Goal: Navigation & Orientation: Find specific page/section

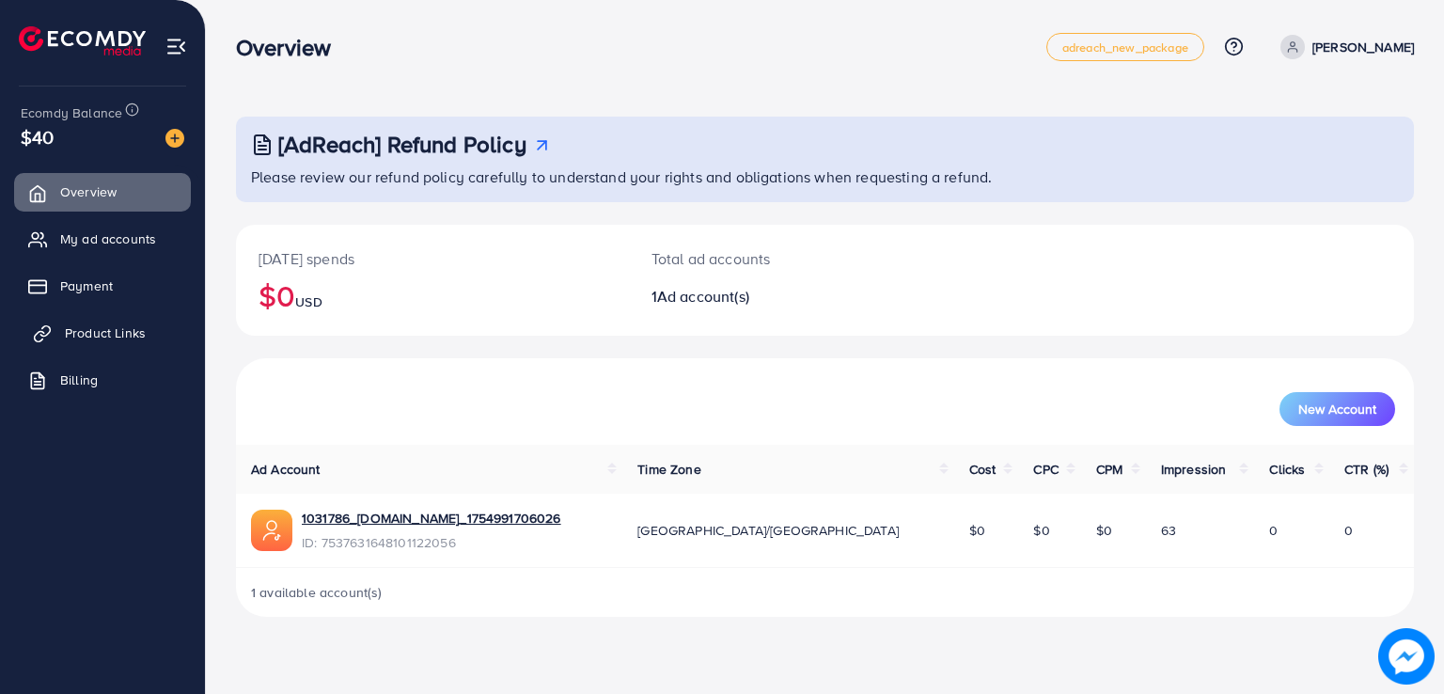
click at [108, 332] on span "Product Links" at bounding box center [105, 332] width 81 height 19
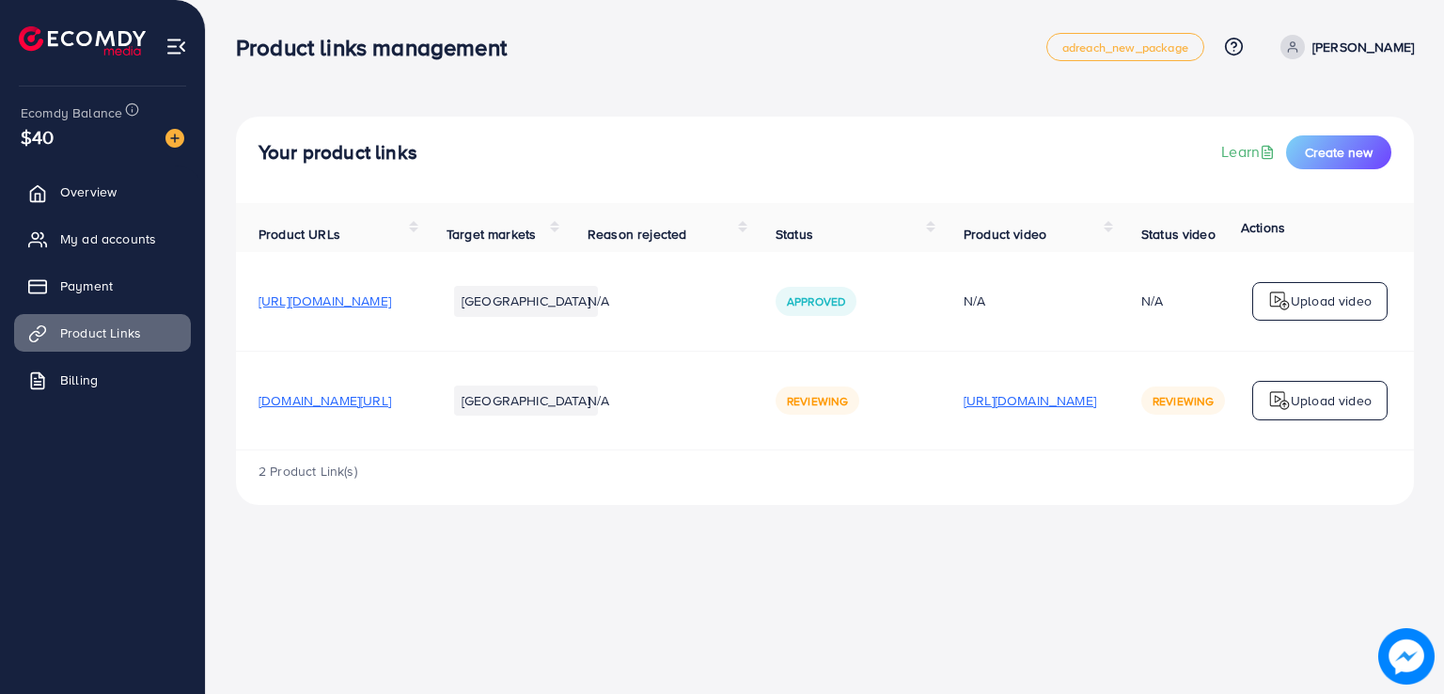
click at [1096, 402] on p "[URL][DOMAIN_NAME]" at bounding box center [1030, 400] width 133 height 23
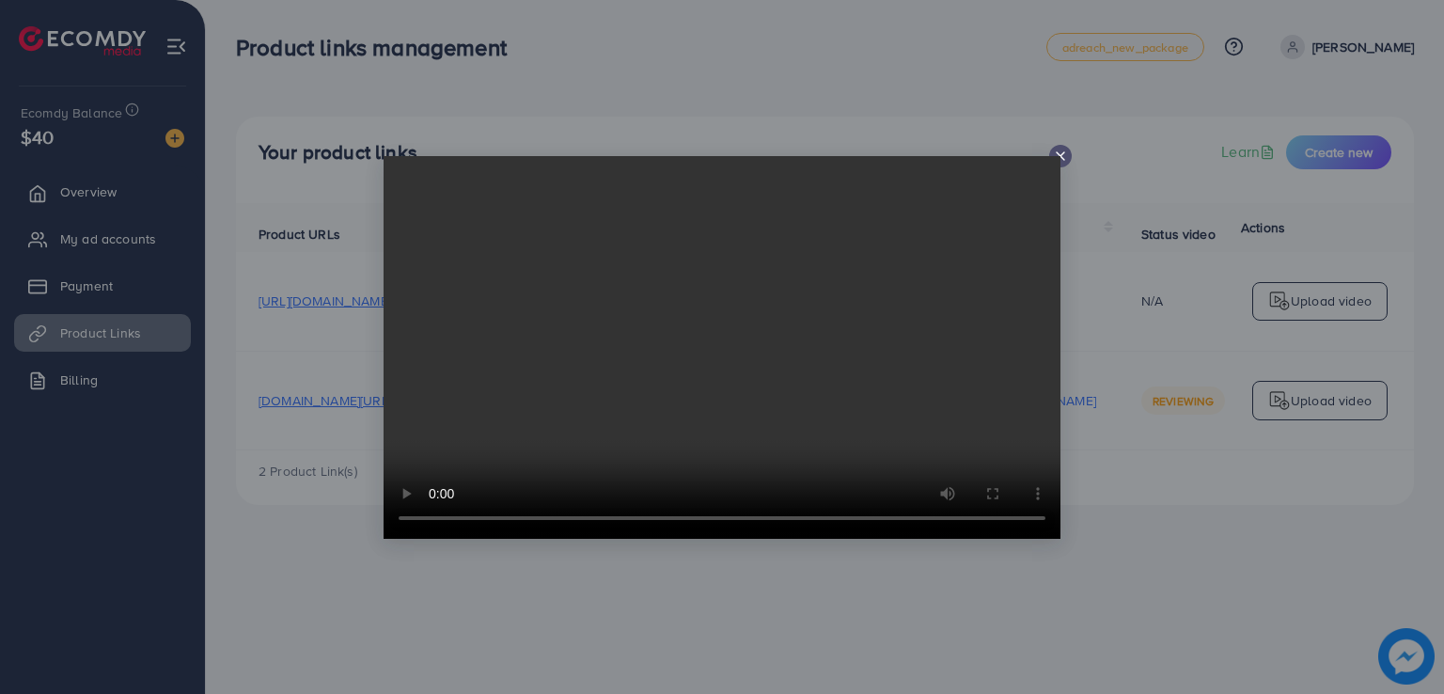
click at [1061, 152] on icon at bounding box center [1060, 156] width 15 height 15
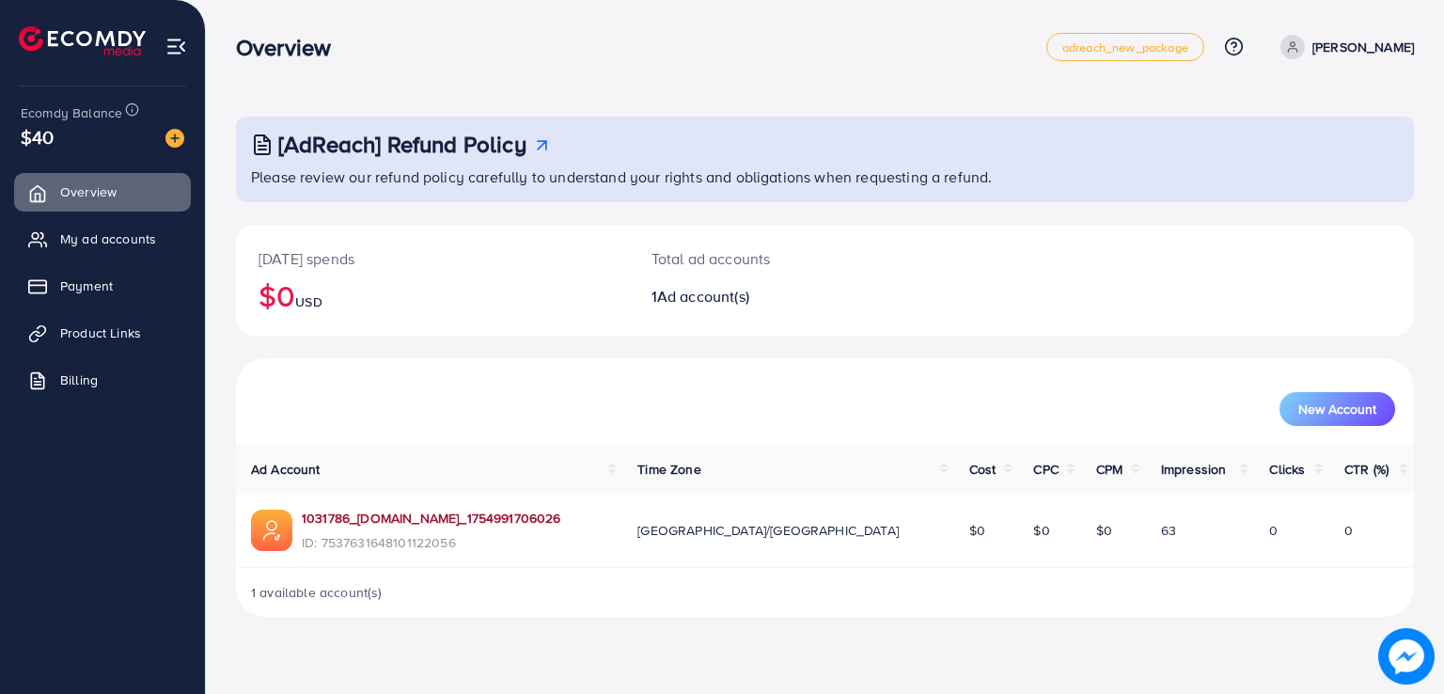
click at [412, 516] on link "1031786_[DOMAIN_NAME]_1754991706026" at bounding box center [432, 518] width 260 height 19
click at [102, 340] on span "Product Links" at bounding box center [105, 332] width 81 height 19
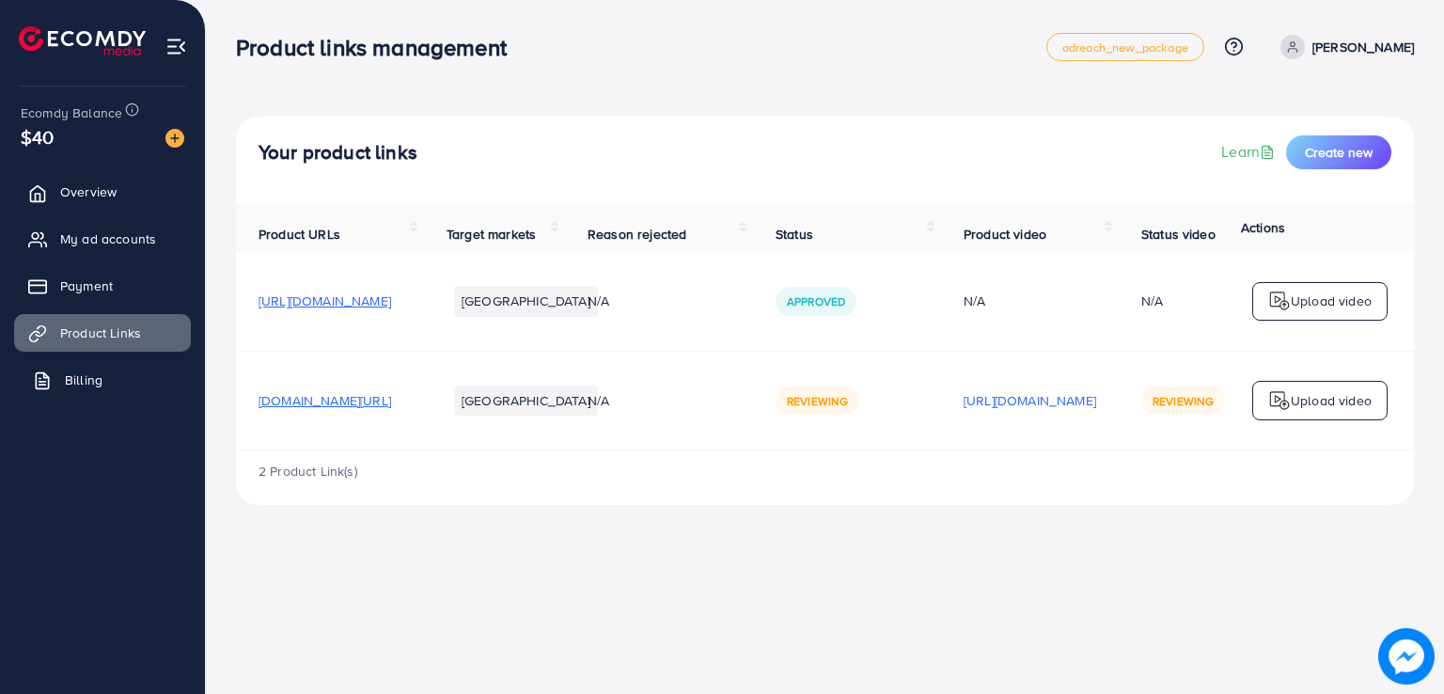
click at [91, 396] on link "Billing" at bounding box center [102, 380] width 177 height 38
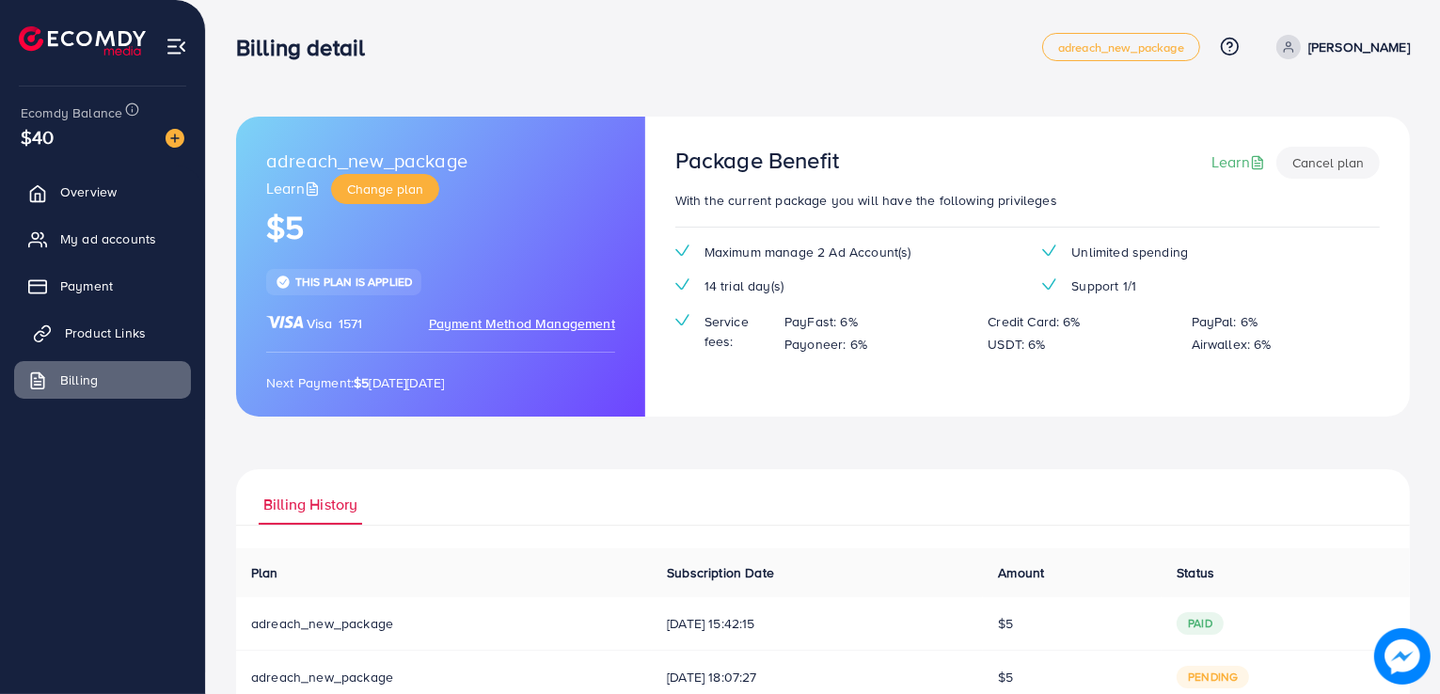
click at [120, 328] on span "Product Links" at bounding box center [105, 332] width 81 height 19
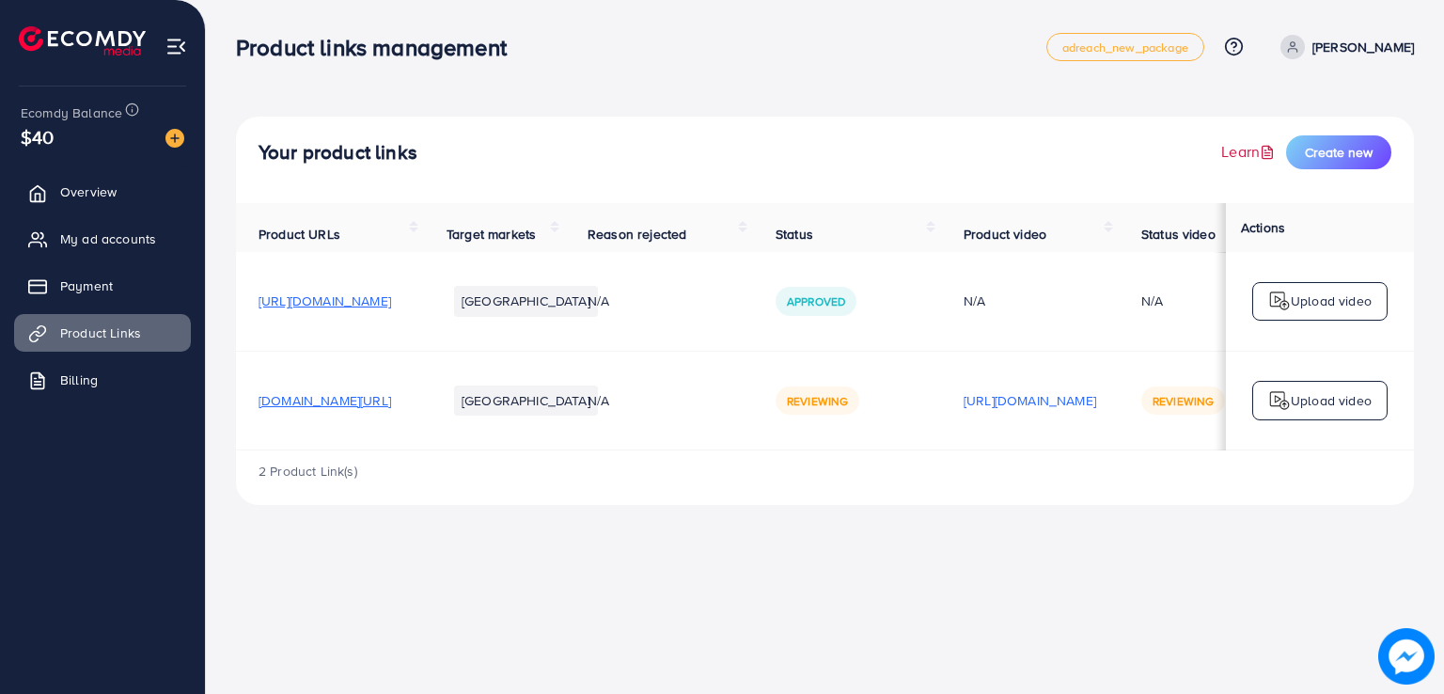
click at [1237, 148] on link "Learn" at bounding box center [1249, 152] width 57 height 22
